Goal: Information Seeking & Learning: Learn about a topic

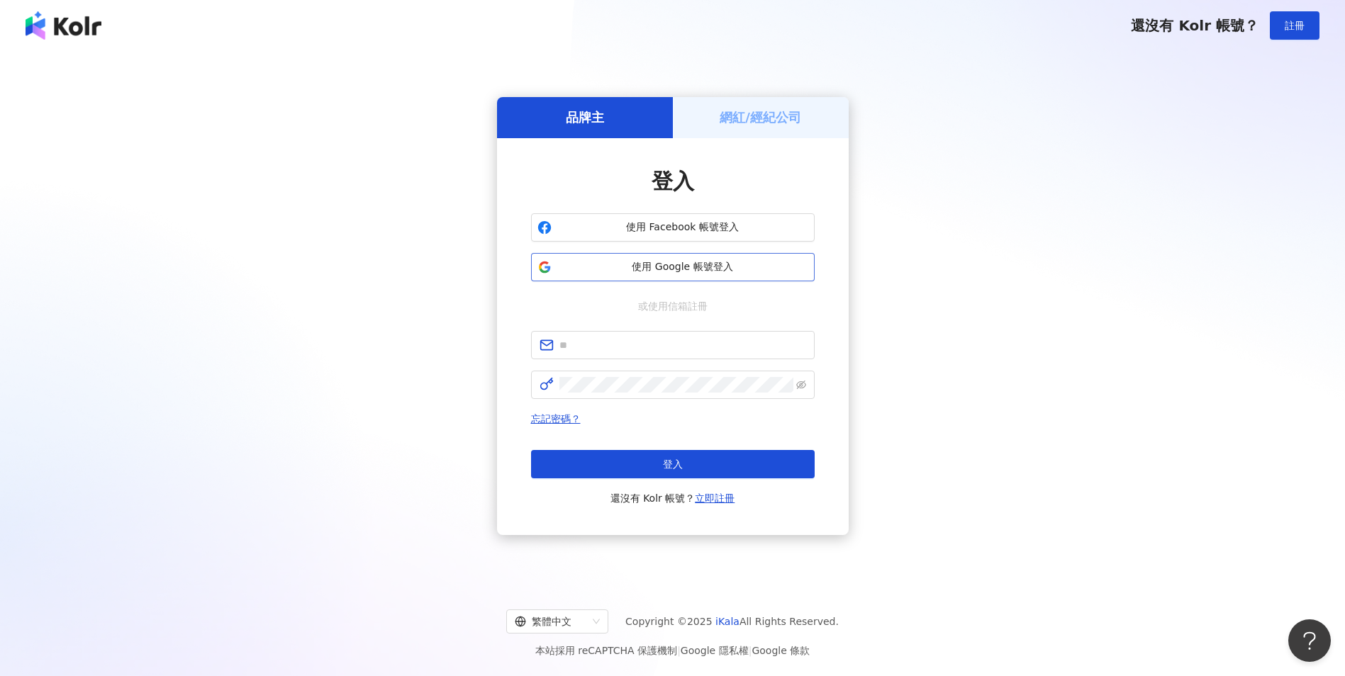
click at [694, 268] on span "使用 Google 帳號登入" at bounding box center [682, 267] width 251 height 14
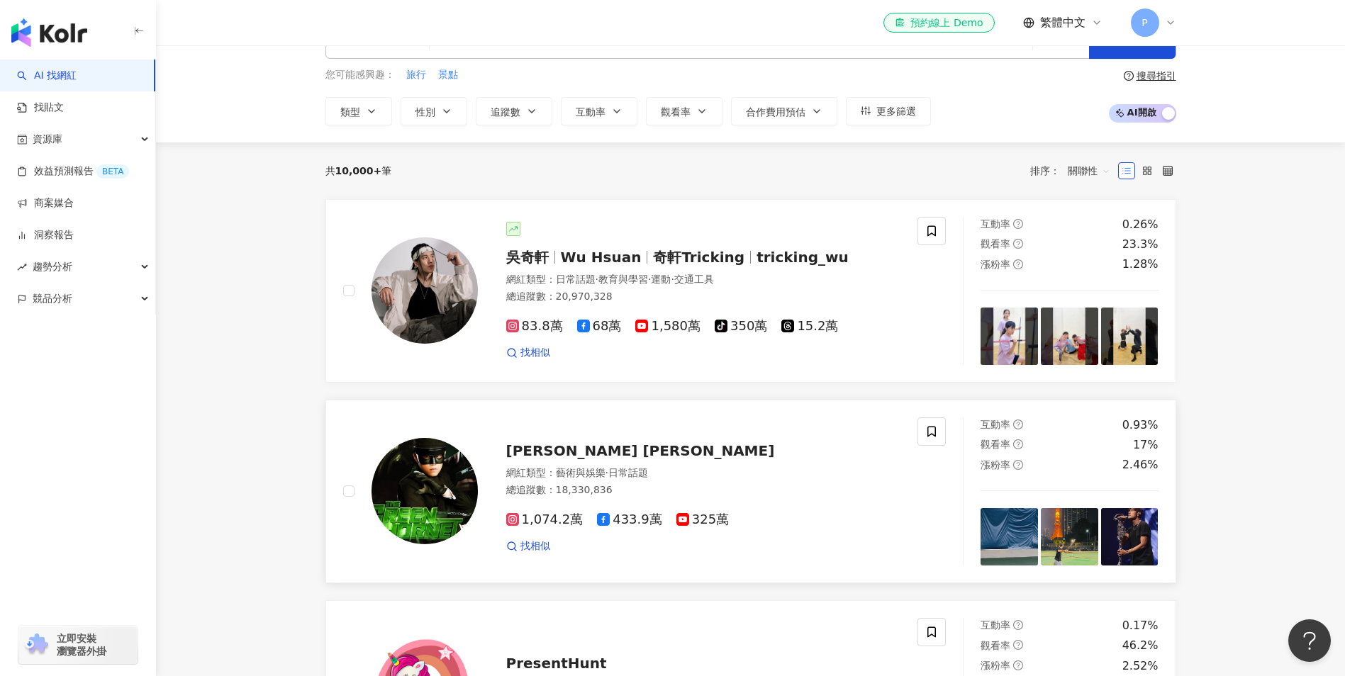
scroll to position [71, 0]
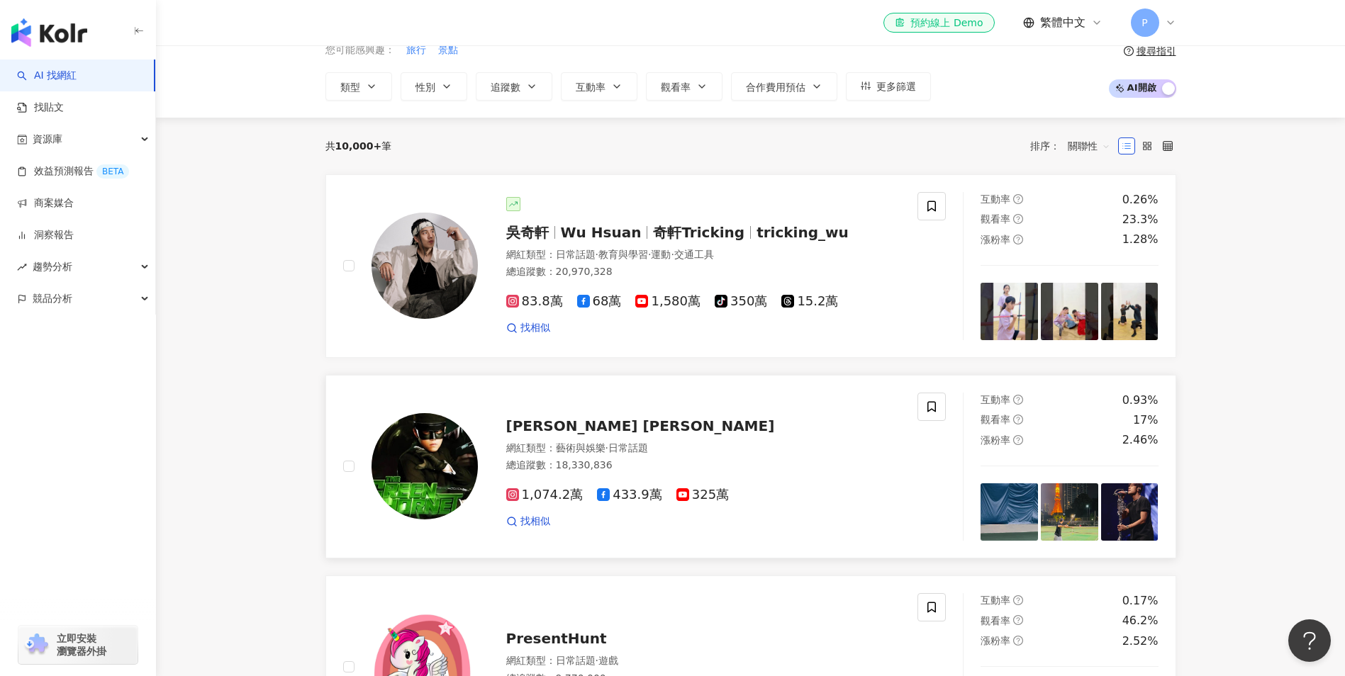
click at [560, 426] on span "[PERSON_NAME] [PERSON_NAME]" at bounding box center [640, 426] width 269 height 17
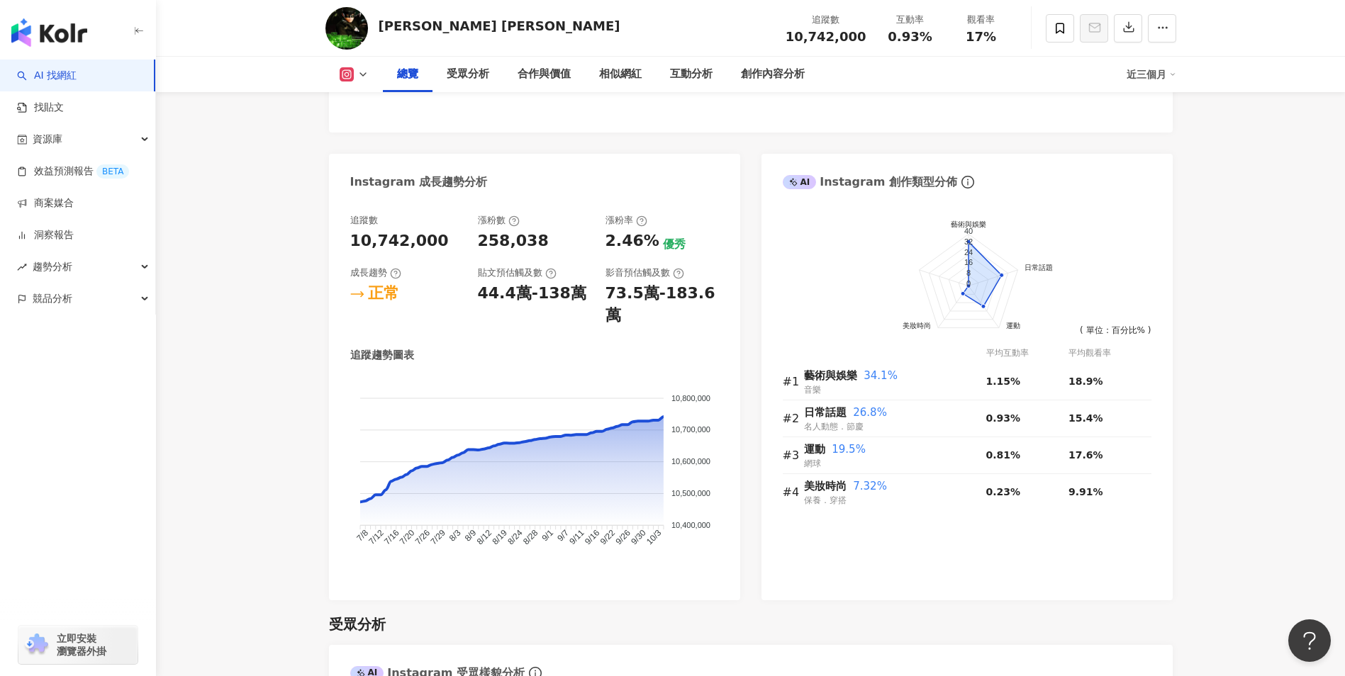
scroll to position [709, 0]
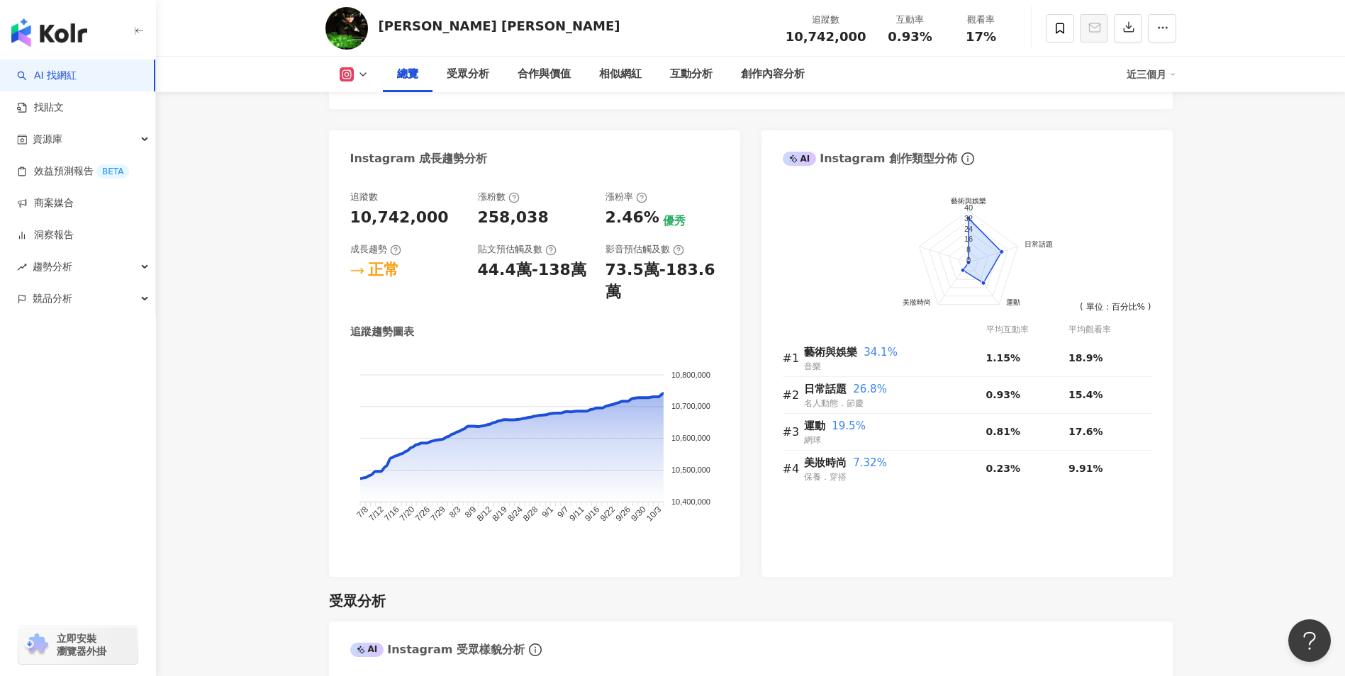
click at [136, 32] on icon "button" at bounding box center [136, 30] width 3 height 4
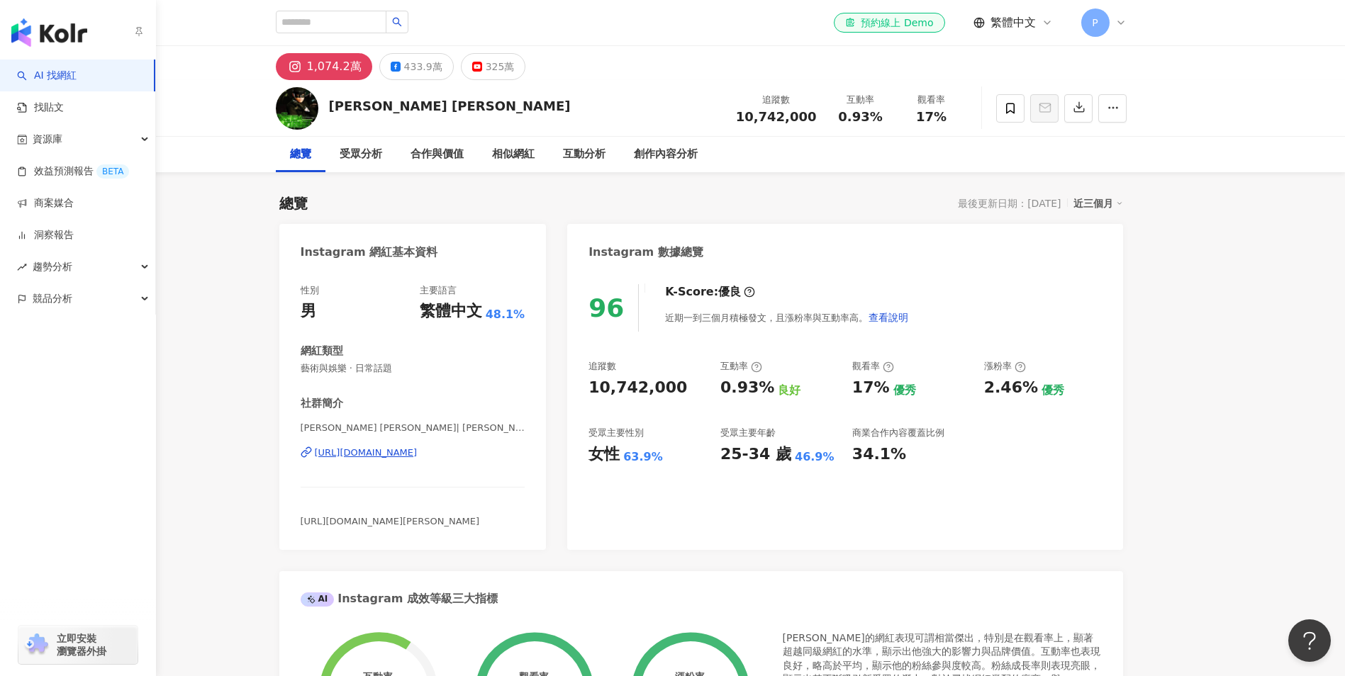
click at [43, 28] on img "button" at bounding box center [49, 32] width 76 height 28
